Goal: Transaction & Acquisition: Purchase product/service

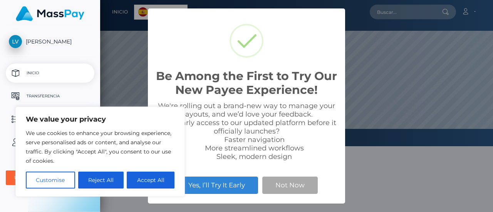
scroll to position [146, 393]
click at [153, 178] on button "Accept All" at bounding box center [151, 180] width 48 height 17
checkbox input "true"
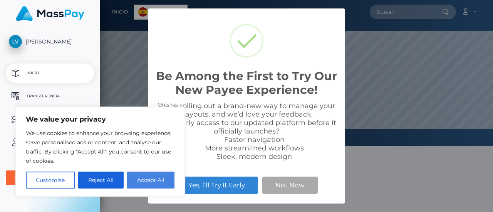
checkbox input "true"
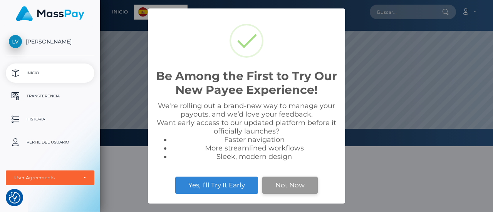
click at [286, 185] on button "Not Now" at bounding box center [289, 185] width 55 height 17
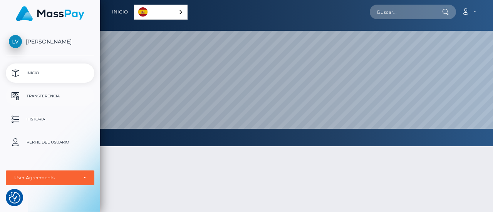
click at [47, 98] on p "Transferencia" at bounding box center [50, 96] width 82 height 12
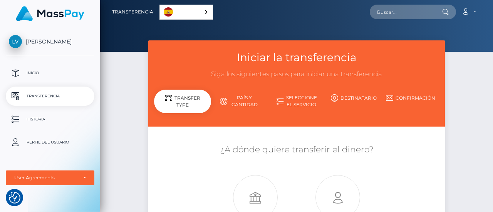
drag, startPoint x: 261, startPoint y: 78, endPoint x: 358, endPoint y: 64, distance: 98.1
click at [358, 64] on div "Iniciar la transferencia Siga los siguientes pasos para iniciar una transferenc…" at bounding box center [296, 83] width 296 height 86
click at [359, 70] on h3 "Siga los siguientes pasos para iniciar una transferencia" at bounding box center [296, 74] width 285 height 9
drag, startPoint x: 492, startPoint y: 98, endPoint x: 428, endPoint y: 155, distance: 86.2
click at [472, 139] on div "Iniciar la transferencia Siga los siguientes pasos para iniciar una transferenc…" at bounding box center [296, 166] width 393 height 252
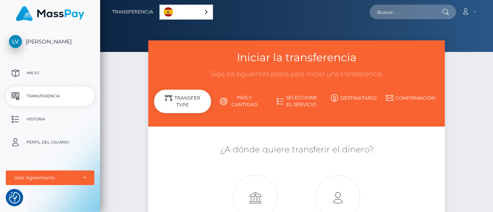
click at [388, 151] on h5 "¿A dónde quiere transferir el dinero?" at bounding box center [296, 150] width 285 height 12
drag, startPoint x: 466, startPoint y: 104, endPoint x: 433, endPoint y: 208, distance: 109.8
click at [433, 208] on div "Iniciar la transferencia Siga los siguientes pasos para iniciar una transferenc…" at bounding box center [296, 166] width 393 height 252
click at [398, 162] on div "¿A dónde quiere transferir el dinero? Cobro en efectivo Otra cartera" at bounding box center [296, 190] width 285 height 93
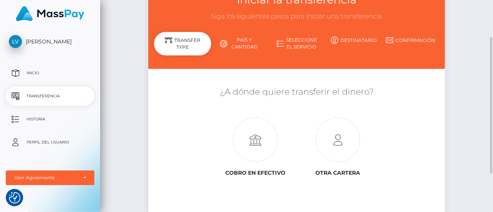
scroll to position [69, 0]
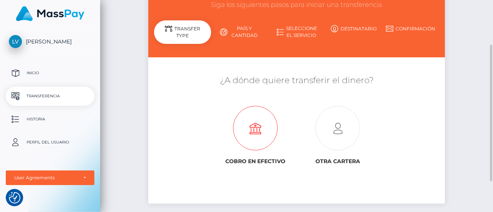
click at [253, 134] on icon at bounding box center [255, 128] width 82 height 45
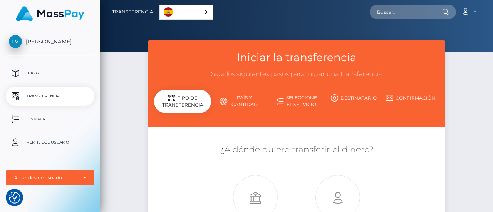
click at [413, 179] on div "Cobro en efectivo Otra cartera" at bounding box center [296, 202] width 247 height 70
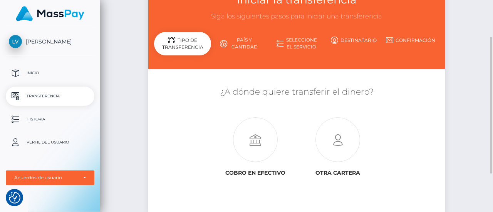
scroll to position [69, 0]
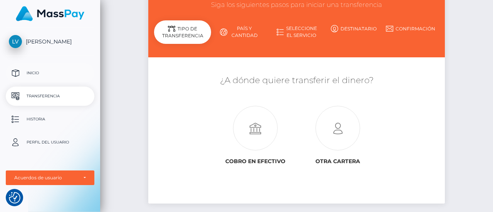
click at [67, 67] on p "Inicio" at bounding box center [50, 73] width 82 height 12
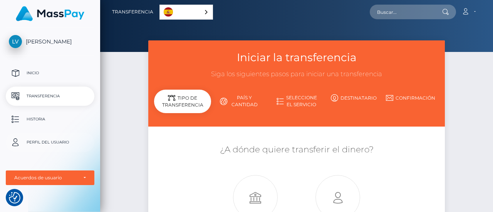
click at [40, 139] on p "Perfil del usuario" at bounding box center [50, 143] width 82 height 12
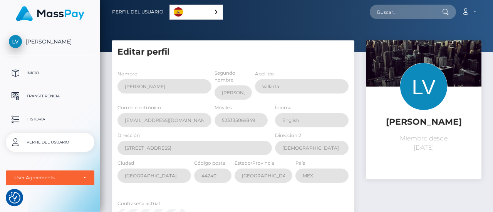
click at [360, 140] on div "Luis Enrique Vallarta Miembro desde 14 de septiembre de 2025" at bounding box center [423, 202] width 127 height 324
click at [471, 7] on link "Cuenta" at bounding box center [468, 12] width 23 height 16
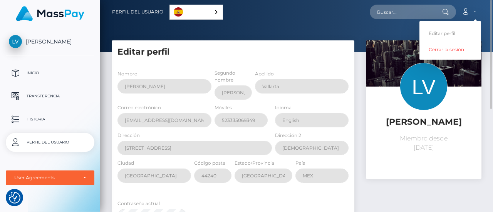
click at [214, 23] on nav "Perfil del usuario Español English 中文 (简体) Português (Brasil) Cuenta Editar per…" at bounding box center [296, 12] width 393 height 24
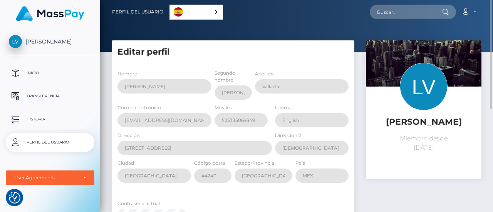
click at [218, 3] on nav "Perfil del usuario Español English 中文 (简体) Português (Brasil) Cuenta Editar per…" at bounding box center [296, 12] width 393 height 24
click at [218, 7] on link "Español" at bounding box center [196, 12] width 53 height 14
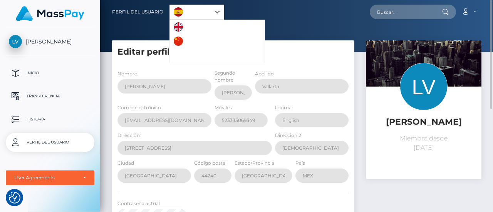
click at [218, 7] on div "Español" at bounding box center [196, 12] width 55 height 15
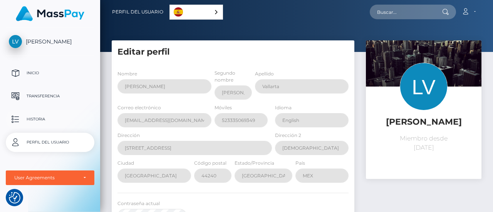
click at [62, 122] on p "Historia" at bounding box center [50, 120] width 82 height 12
click at [79, 177] on div "Acuerdos de usuario" at bounding box center [50, 178] width 72 height 6
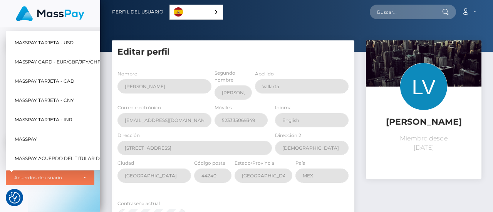
click at [65, 39] on span "MassPay Tarjeta - USD" at bounding box center [44, 42] width 59 height 10
select select "1"
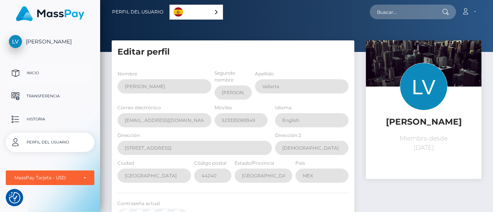
click at [61, 70] on p "Inicio" at bounding box center [50, 73] width 82 height 12
select select "1"
click at [475, 10] on link "Cuenta" at bounding box center [468, 12] width 23 height 16
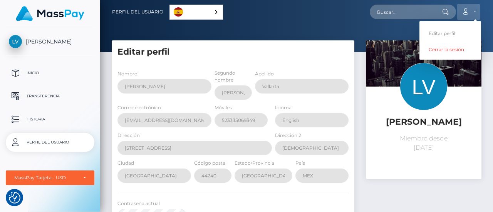
click at [475, 10] on link "Cuenta" at bounding box center [468, 12] width 23 height 16
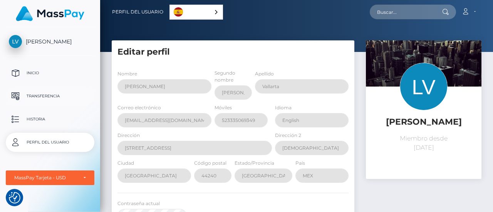
click at [55, 95] on p "Transferencia" at bounding box center [50, 96] width 82 height 12
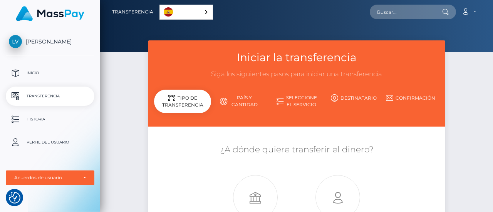
drag, startPoint x: 492, startPoint y: 87, endPoint x: 484, endPoint y: 105, distance: 19.6
click at [484, 105] on div "Iniciar la transferencia Siga los siguientes pasos para iniciar una transferenc…" at bounding box center [296, 166] width 393 height 252
click at [288, 108] on link "Seleccione el servicio" at bounding box center [296, 101] width 57 height 20
click at [302, 98] on link "Seleccione el servicio" at bounding box center [296, 101] width 57 height 20
drag, startPoint x: 481, startPoint y: 99, endPoint x: 464, endPoint y: 155, distance: 58.5
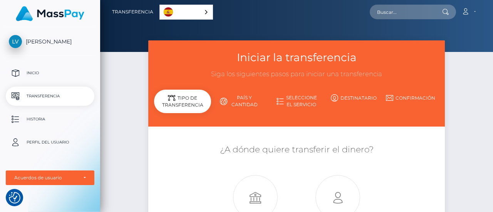
click at [464, 155] on div "Iniciar la transferencia Siga los siguientes pasos para iniciar una transferenc…" at bounding box center [296, 166] width 393 height 252
click at [447, 163] on div "Iniciar la transferencia Siga los siguientes pasos para iniciar una transferenc…" at bounding box center [296, 160] width 308 height 240
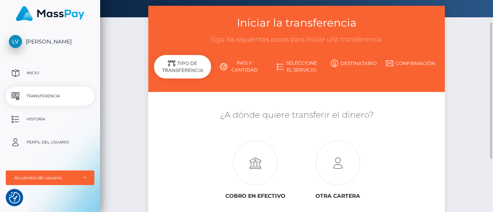
scroll to position [46, 0]
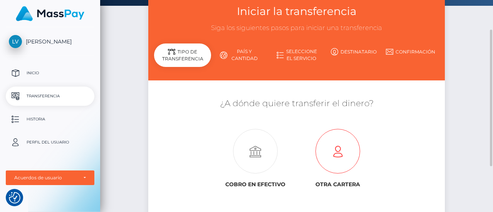
click at [339, 161] on icon at bounding box center [337, 151] width 82 height 45
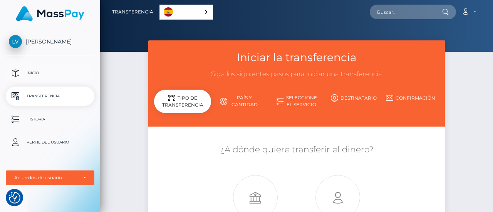
click at [52, 69] on p "Inicio" at bounding box center [50, 73] width 82 height 12
click at [92, 178] on div "MassPay Tarjeta - USD" at bounding box center [50, 178] width 89 height 15
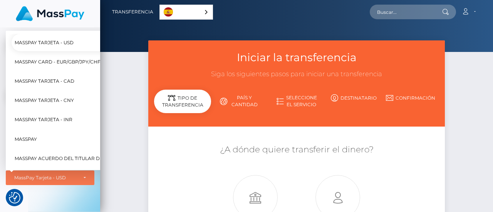
click at [75, 154] on span "MassPay Acuerdo del titular de la tarjeta de prepago" at bounding box center [90, 159] width 151 height 10
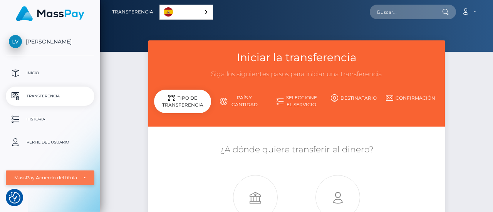
click at [55, 182] on div "MassPay Acuerdo del titular de la tarjeta de prepago" at bounding box center [50, 178] width 89 height 15
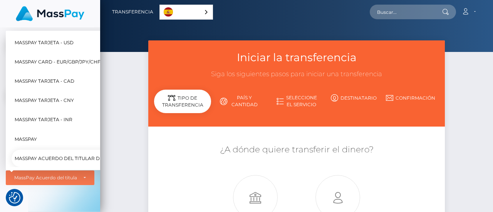
click at [73, 114] on link "MassPay Tarjeta - INR" at bounding box center [96, 119] width 169 height 17
select select "5"
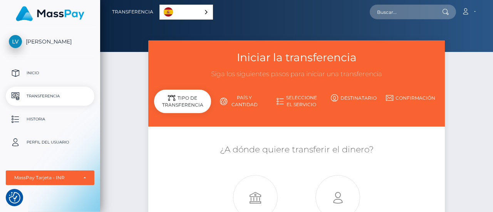
click at [241, 97] on link "País y cantidad" at bounding box center [239, 101] width 57 height 20
click at [186, 114] on div "Iniciar la transferencia Siga los siguientes pasos para iniciar una transferenc…" at bounding box center [296, 83] width 296 height 86
click at [189, 100] on div "Tipo de transferencia" at bounding box center [182, 101] width 57 height 23
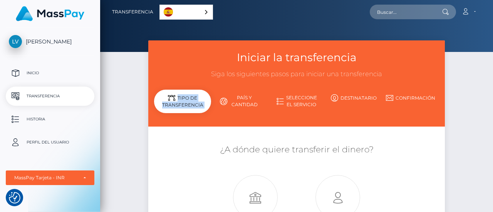
click at [189, 100] on div "Tipo de transferencia" at bounding box center [182, 101] width 57 height 23
click at [65, 42] on span "[PERSON_NAME]" at bounding box center [50, 41] width 89 height 7
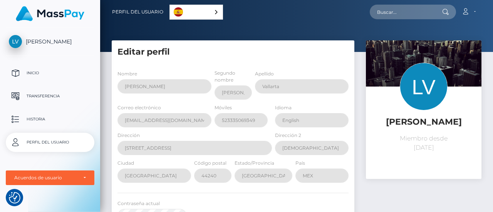
click at [48, 108] on ul "Inicio Transferencia Historia Perfil del usuario MassPay Tarjeta - USD MassPay …" at bounding box center [50, 125] width 100 height 122
click at [41, 119] on p "Historia" at bounding box center [50, 120] width 82 height 12
click at [53, 98] on p "Transferencia" at bounding box center [50, 96] width 82 height 12
